Goal: Task Accomplishment & Management: Use online tool/utility

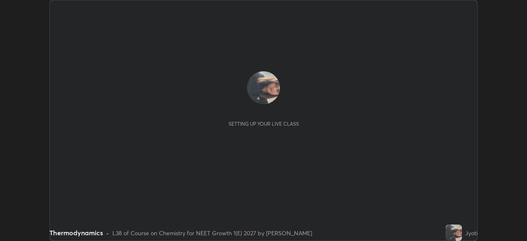
scroll to position [241, 526]
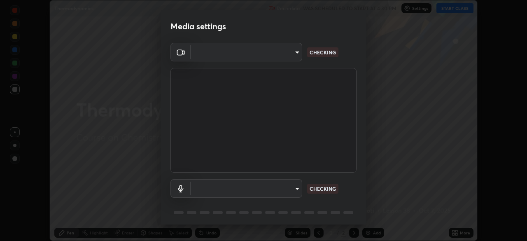
type input "1ebbe5752feb64f56c8c2ea118ab8786e931b8e280c4254c16e60950b1c2e0b6"
click at [295, 187] on body "Erase all Thermodynamics Recording WAS SCHEDULED TO START AT 4:30 PM Settings S…" at bounding box center [263, 120] width 527 height 241
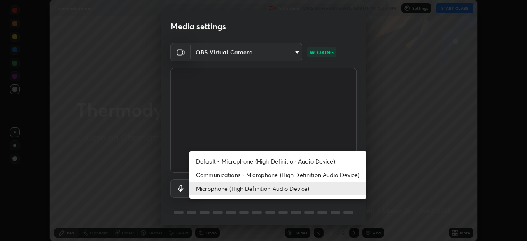
click at [248, 173] on li "Communications - Microphone (High Definition Audio Device)" at bounding box center [277, 175] width 177 height 14
type input "communications"
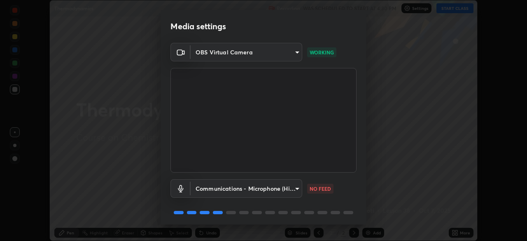
scroll to position [29, 0]
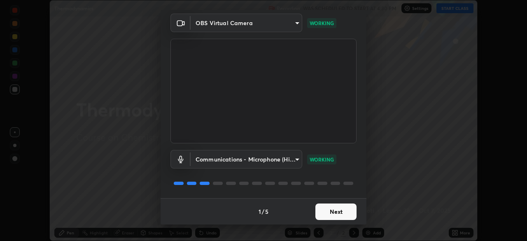
click at [331, 212] on button "Next" at bounding box center [335, 211] width 41 height 16
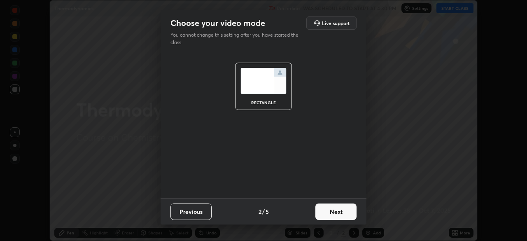
click at [335, 212] on button "Next" at bounding box center [335, 211] width 41 height 16
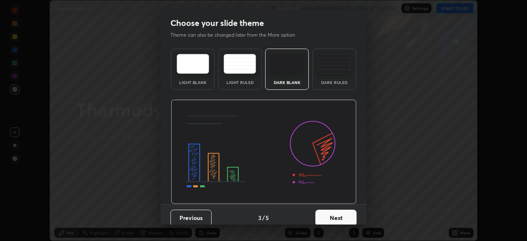
click at [336, 213] on button "Next" at bounding box center [335, 217] width 41 height 16
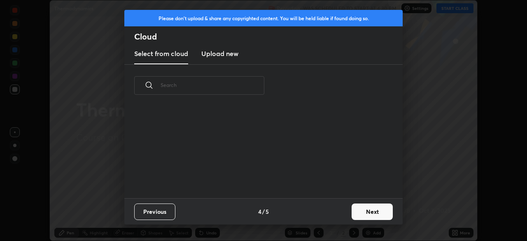
click at [361, 212] on button "Next" at bounding box center [371, 211] width 41 height 16
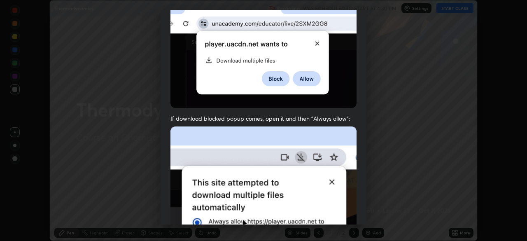
click at [284, 133] on img at bounding box center [263, 216] width 186 height 180
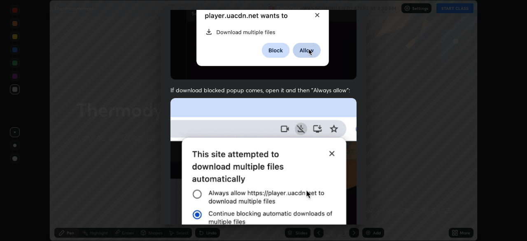
scroll to position [197, 0]
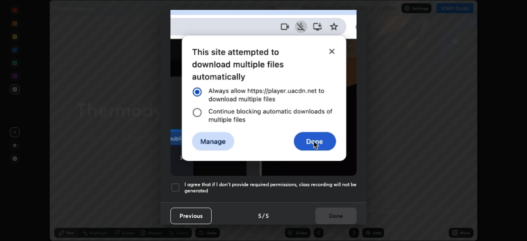
click at [179, 184] on div at bounding box center [175, 187] width 10 height 10
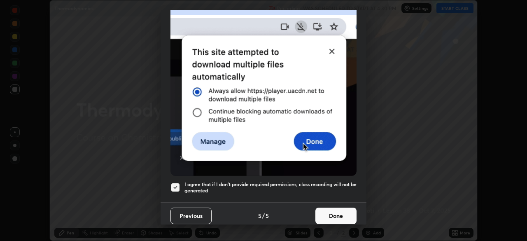
click at [327, 209] on button "Done" at bounding box center [335, 215] width 41 height 16
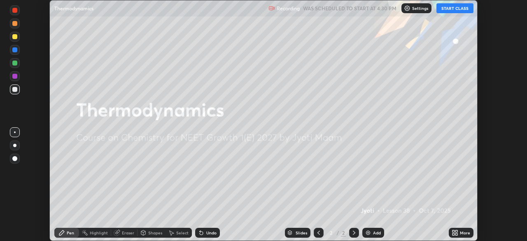
click at [447, 9] on button "START CLASS" at bounding box center [454, 8] width 37 height 10
